Goal: Task Accomplishment & Management: Use online tool/utility

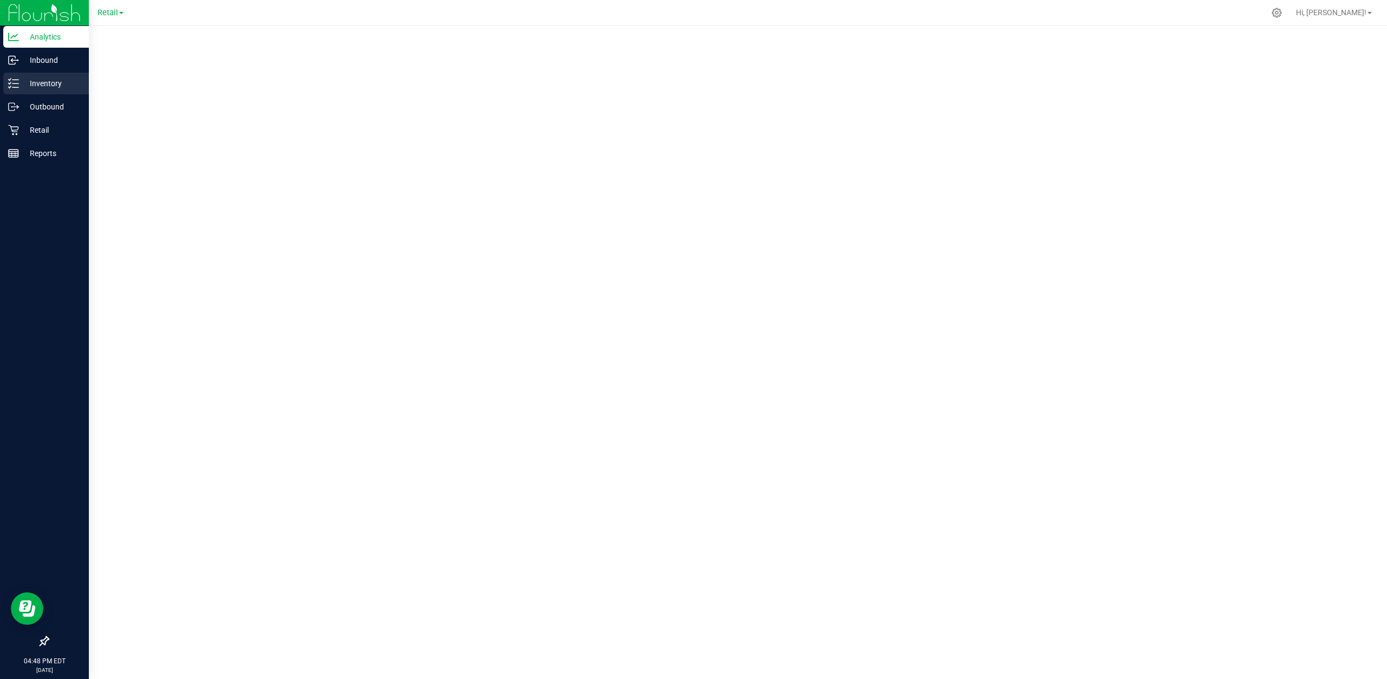
click at [34, 86] on p "Inventory" at bounding box center [51, 83] width 65 height 13
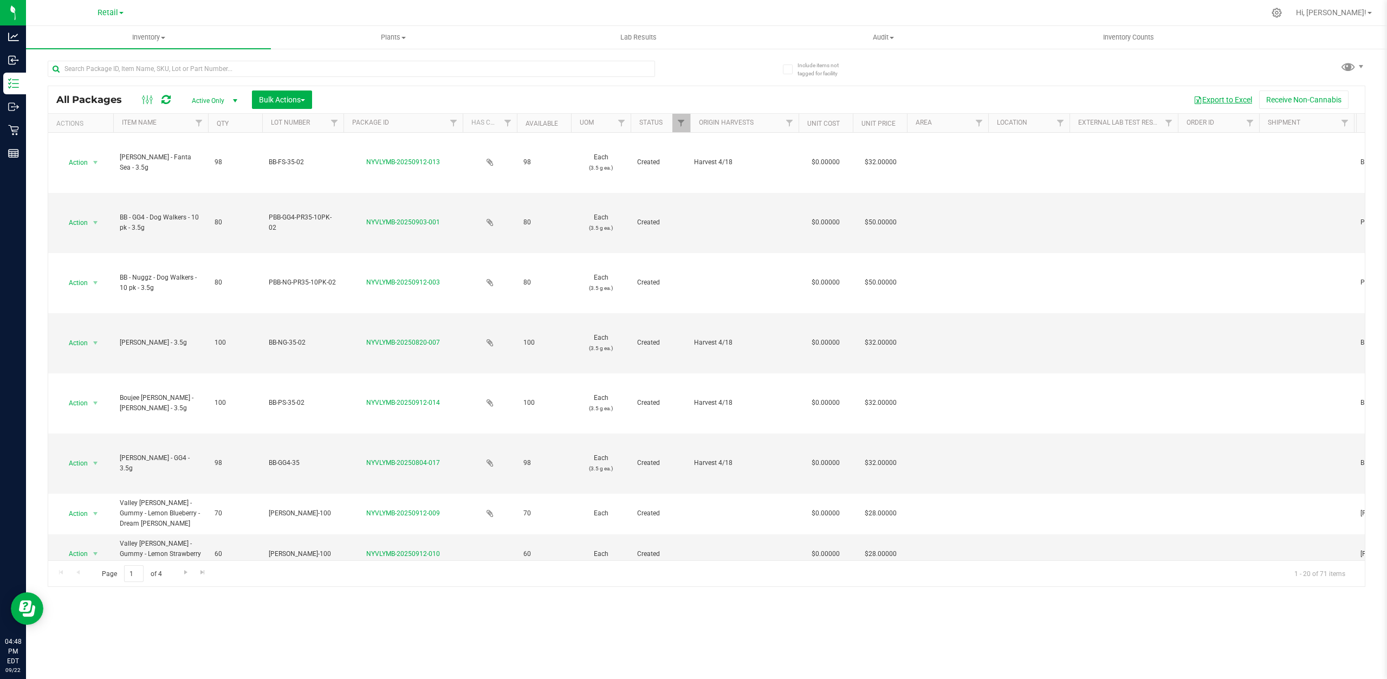
click at [1228, 96] on button "Export to Excel" at bounding box center [1222, 99] width 73 height 18
click at [684, 114] on link "Filter" at bounding box center [681, 123] width 18 height 18
click at [770, 336] on button "Clear" at bounding box center [764, 341] width 52 height 24
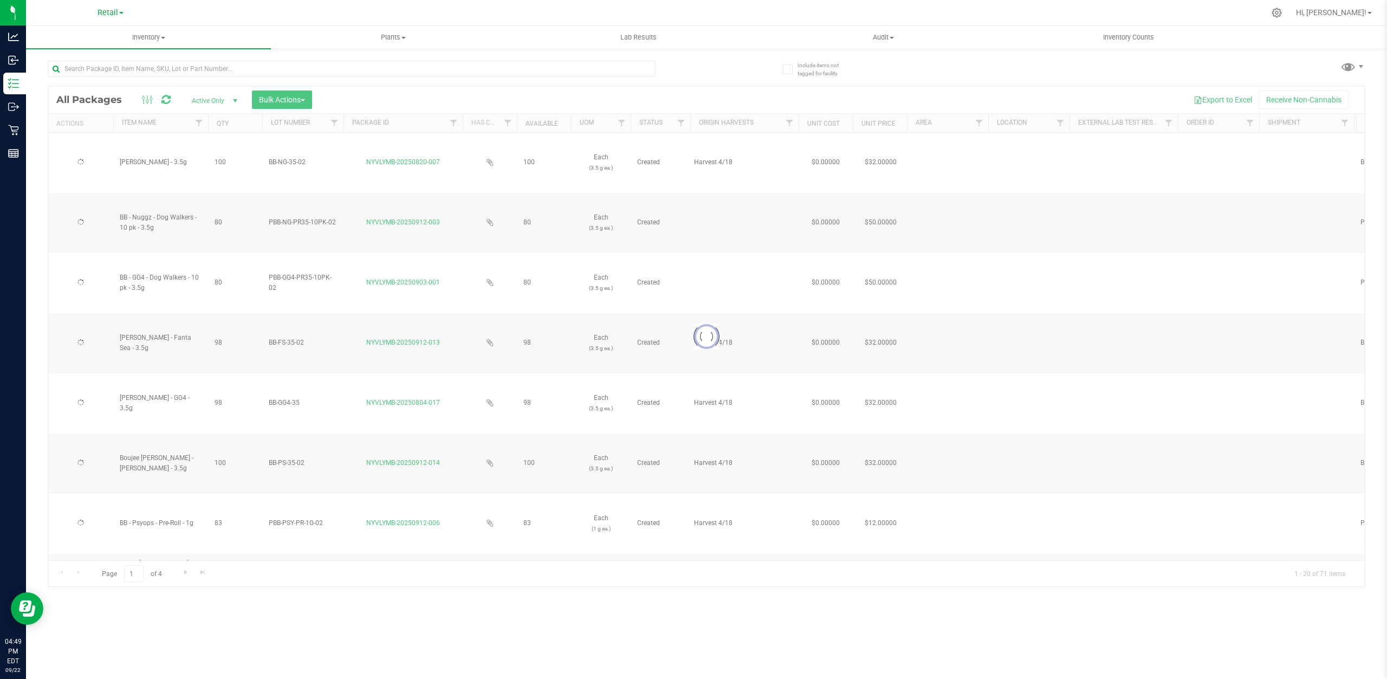
type input "[DATE]"
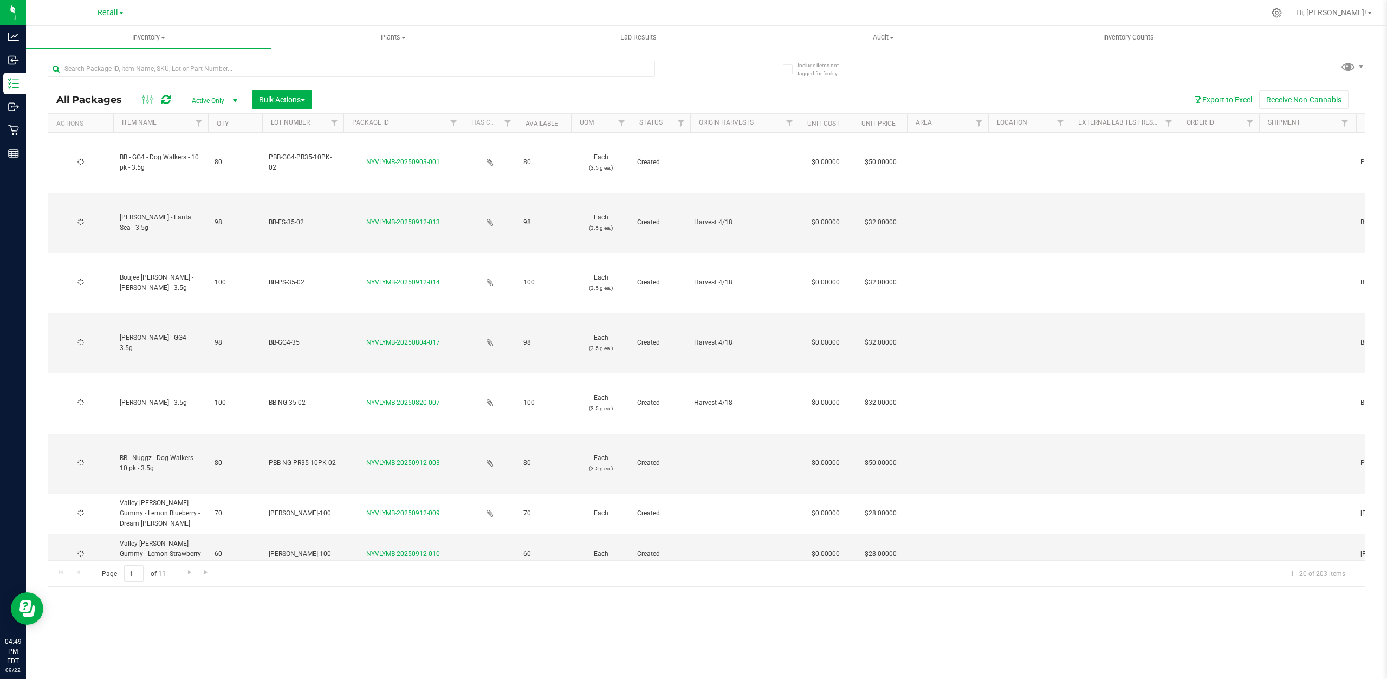
click at [677, 103] on div "Export to Excel Receive Non-Cannabis" at bounding box center [838, 99] width 1036 height 18
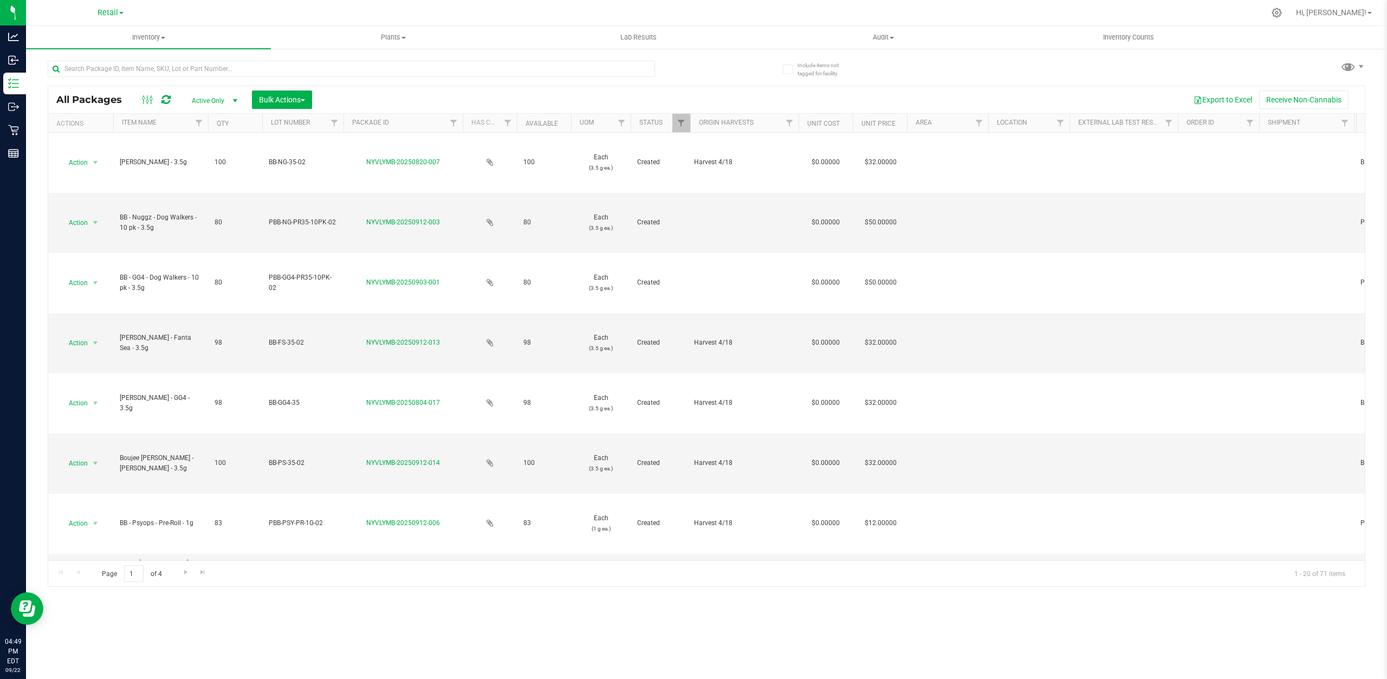
click at [213, 99] on span "Active Only" at bounding box center [213, 100] width 60 height 15
drag, startPoint x: 378, startPoint y: 241, endPoint x: 488, endPoint y: 51, distance: 219.5
click at [488, 51] on div "All Packages Active Only Active Only Lab Samples Locked All Bulk Actions Add to…" at bounding box center [707, 318] width 1318 height 536
click at [1234, 99] on button "Export to Excel" at bounding box center [1222, 99] width 73 height 18
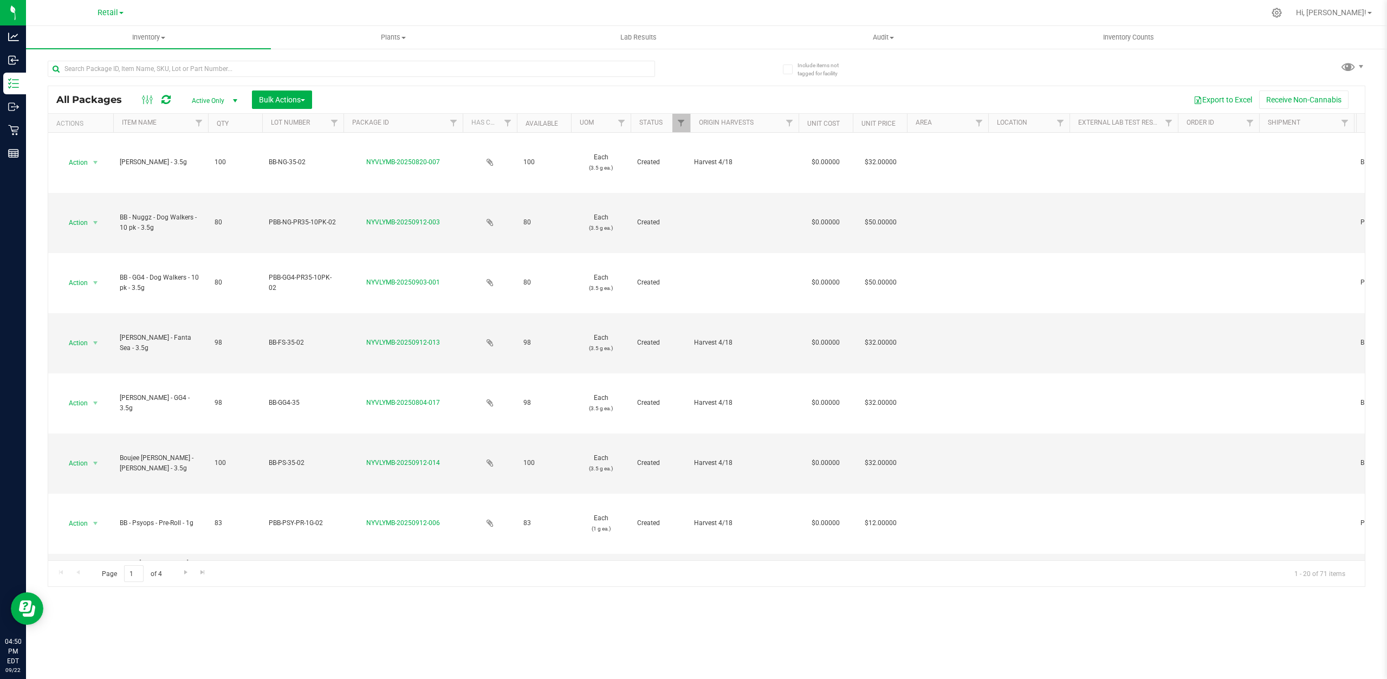
click at [120, 9] on link "Retail" at bounding box center [111, 12] width 26 height 10
click at [244, 34] on span "Inventory" at bounding box center [148, 38] width 245 height 10
click at [157, 36] on span "Inventory" at bounding box center [148, 38] width 245 height 10
click at [89, 79] on span "All inventory" at bounding box center [62, 78] width 73 height 9
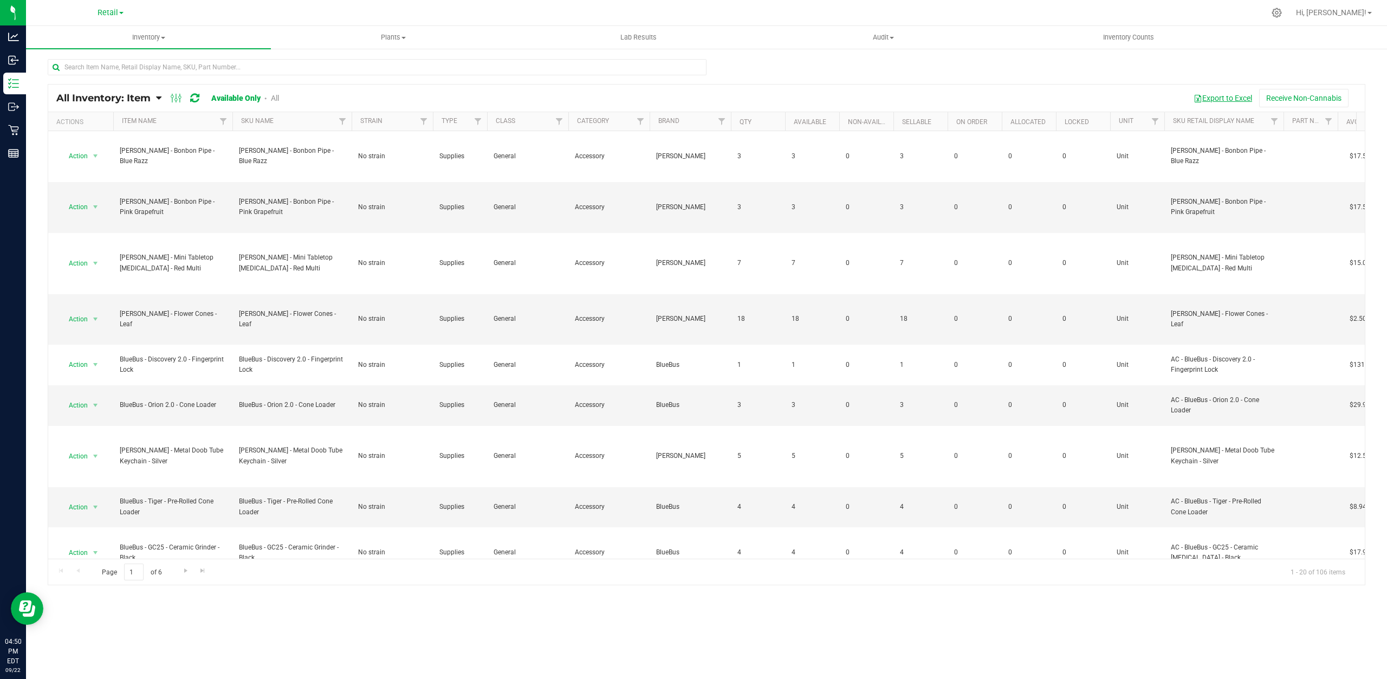
click at [1215, 97] on button "Export to Excel" at bounding box center [1222, 98] width 73 height 18
